Goal: Task Accomplishment & Management: Use online tool/utility

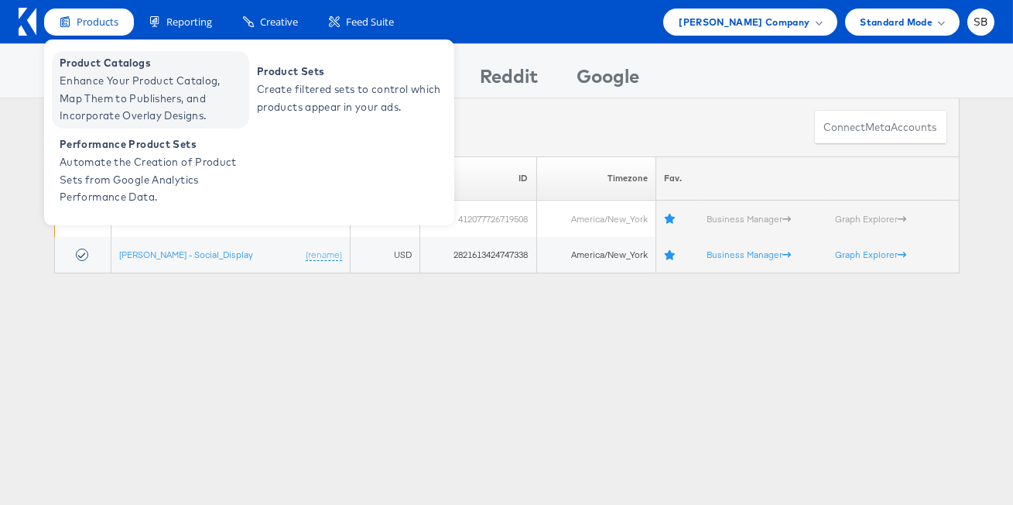
click at [149, 86] on span "Enhance Your Product Catalog, Map Them to Publishers, and Incorporate Overlay D…" at bounding box center [153, 98] width 186 height 53
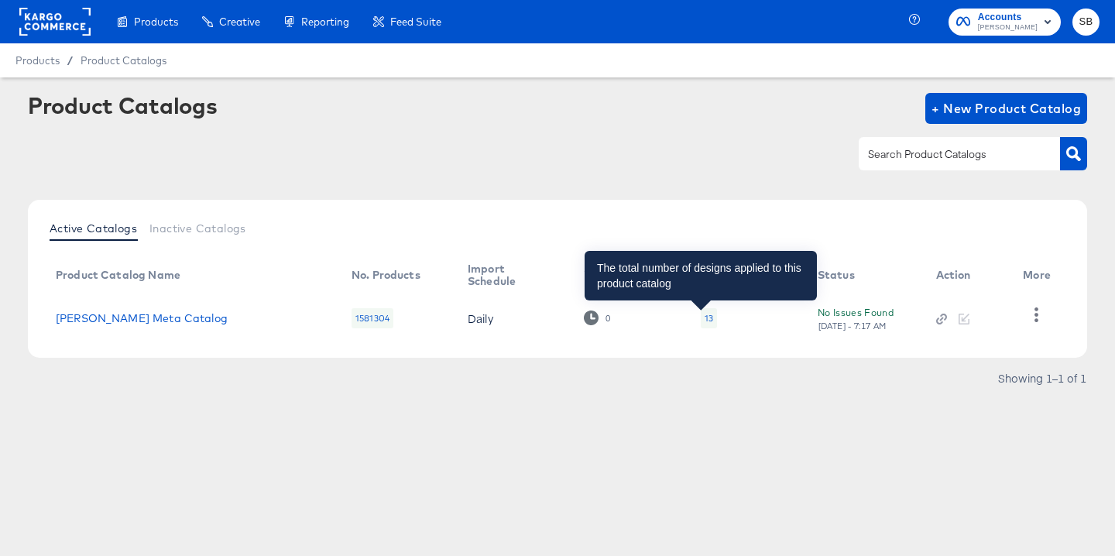
click at [704, 320] on div "13" at bounding box center [708, 318] width 9 height 12
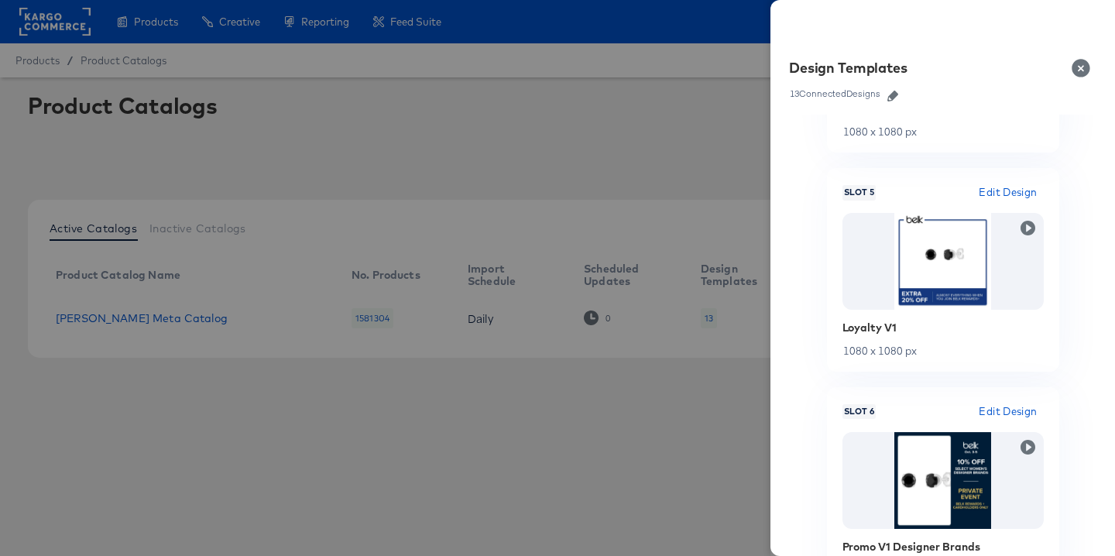
scroll to position [1041, 0]
